Goal: Information Seeking & Learning: Learn about a topic

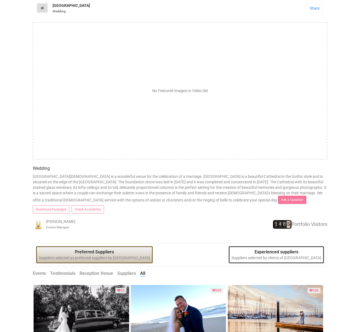
click at [44, 10] on icon at bounding box center [42, 8] width 4 height 4
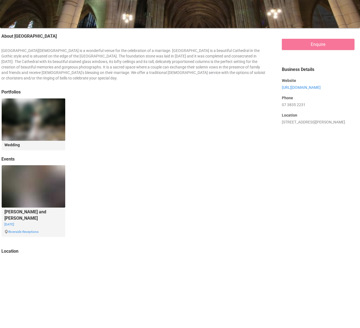
scroll to position [164, 0]
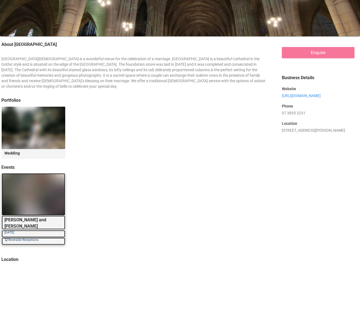
click at [43, 210] on img at bounding box center [34, 194] width 64 height 42
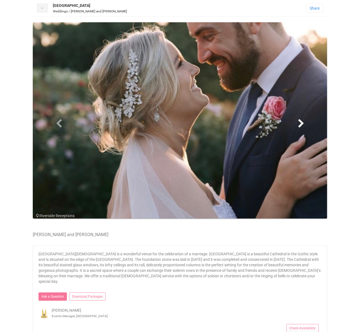
click at [304, 127] on span at bounding box center [301, 123] width 8 height 8
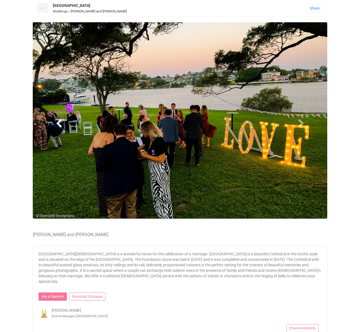
click at [59, 127] on span at bounding box center [59, 123] width 8 height 8
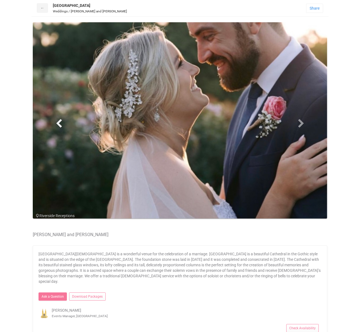
click at [59, 127] on span at bounding box center [59, 123] width 8 height 8
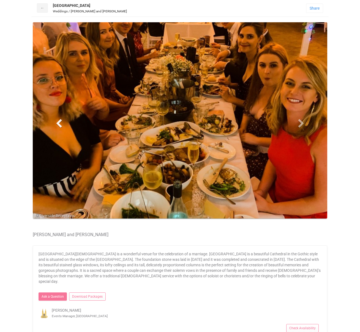
click at [59, 127] on span at bounding box center [59, 123] width 8 height 8
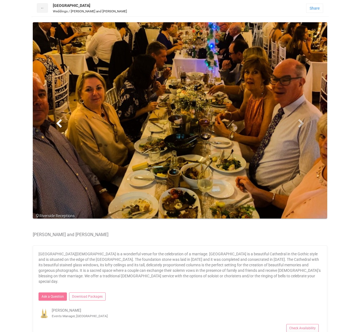
click at [59, 127] on span at bounding box center [59, 123] width 8 height 8
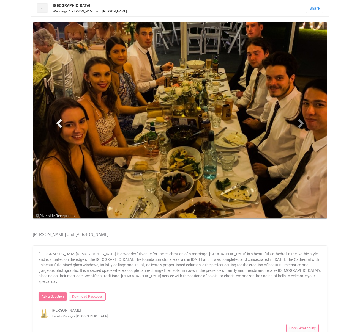
click at [59, 127] on span at bounding box center [59, 123] width 8 height 8
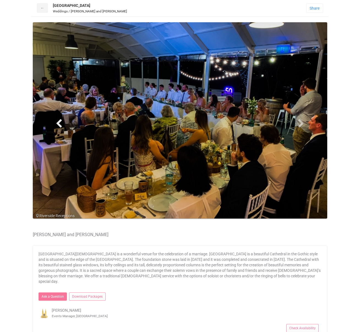
click at [59, 127] on span at bounding box center [59, 123] width 8 height 8
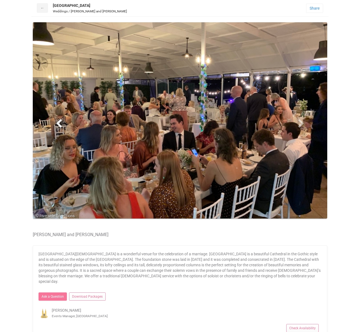
click at [59, 127] on span at bounding box center [59, 123] width 8 height 8
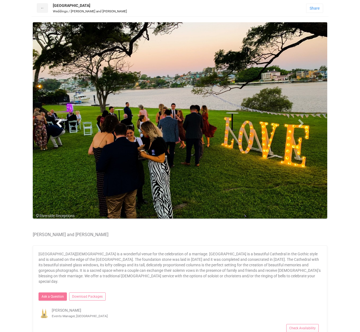
click at [59, 127] on span at bounding box center [59, 123] width 8 height 8
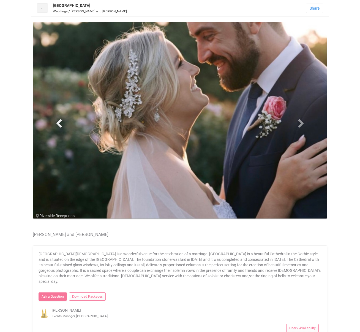
click at [59, 127] on span at bounding box center [59, 123] width 8 height 8
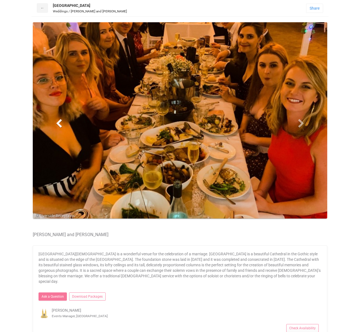
click at [59, 127] on span at bounding box center [59, 123] width 8 height 8
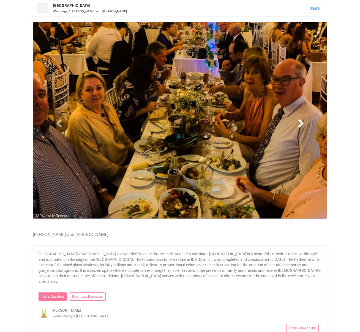
click at [305, 127] on span at bounding box center [301, 123] width 8 height 8
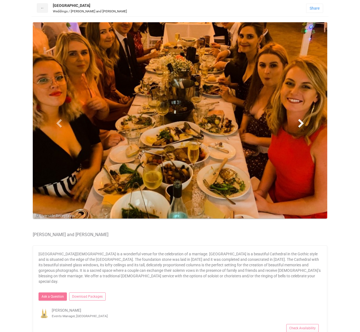
click at [305, 127] on span at bounding box center [301, 123] width 8 height 8
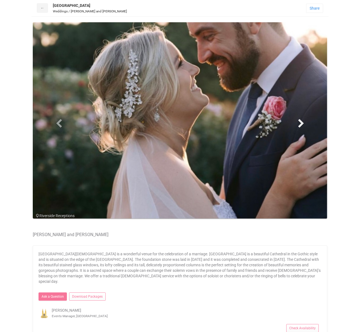
click at [305, 127] on span at bounding box center [301, 123] width 8 height 8
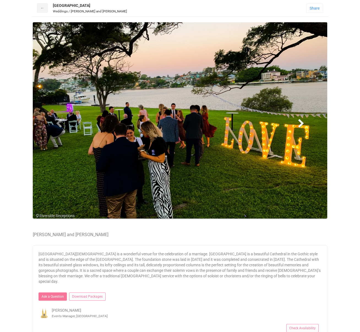
click at [305, 127] on span at bounding box center [301, 123] width 8 height 8
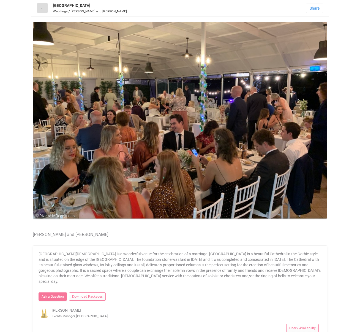
click at [42, 13] on link "←" at bounding box center [42, 7] width 11 height 9
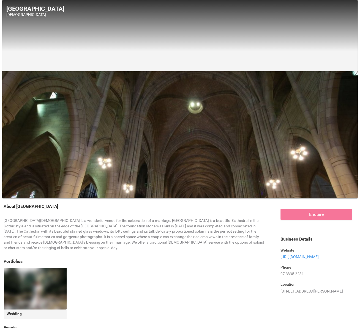
scroll to position [164, 0]
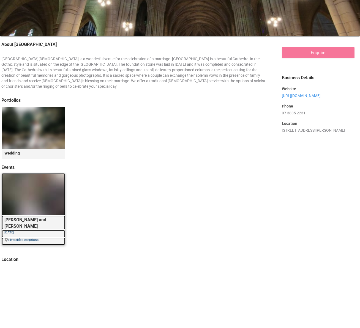
click at [44, 197] on img at bounding box center [34, 194] width 64 height 42
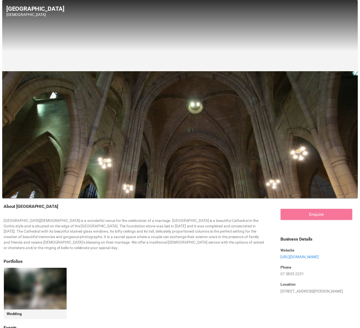
scroll to position [164, 0]
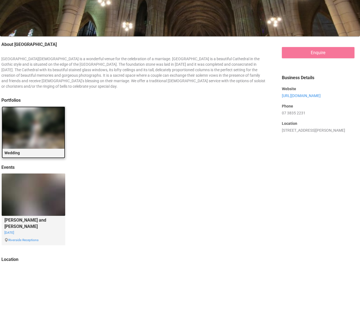
click at [30, 128] on img at bounding box center [34, 127] width 64 height 42
